Goal: Use online tool/utility: Utilize a website feature to perform a specific function

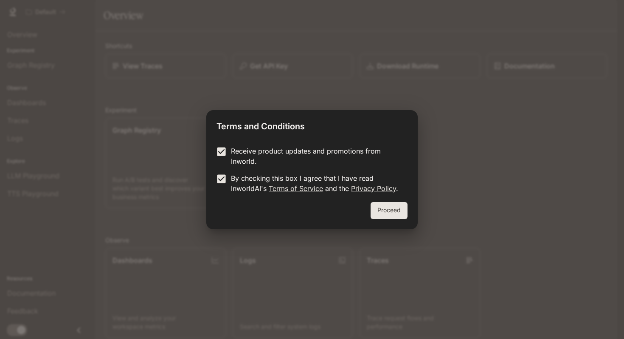
click at [397, 209] on button "Proceed" at bounding box center [389, 210] width 37 height 17
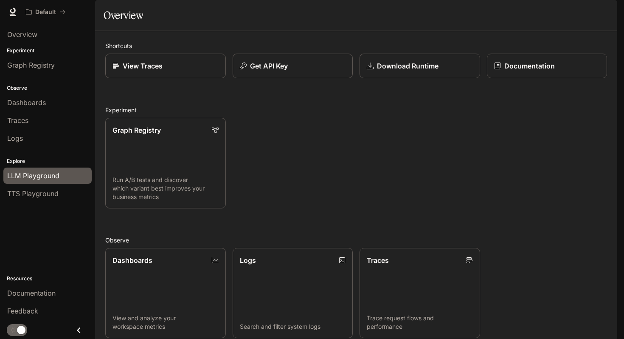
click at [47, 172] on span "LLM Playground" at bounding box center [33, 175] width 52 height 10
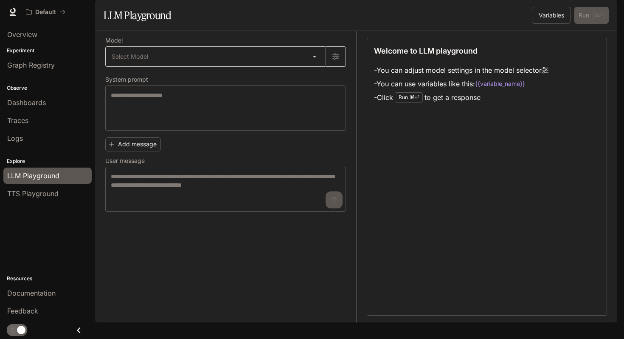
click at [163, 86] on body "Skip to main content Default Documentation Documentation Portal Overview Experi…" at bounding box center [312, 169] width 624 height 339
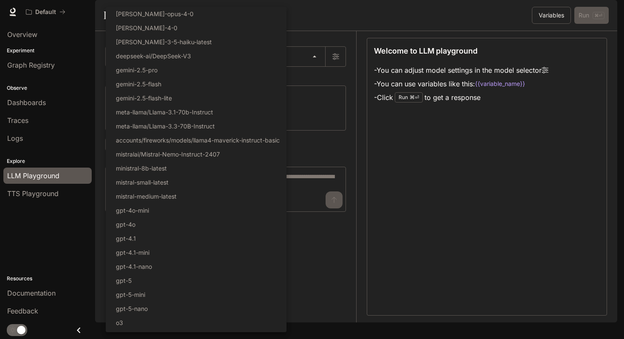
click at [348, 51] on div at bounding box center [312, 169] width 624 height 339
